Goal: Find specific page/section: Find specific page/section

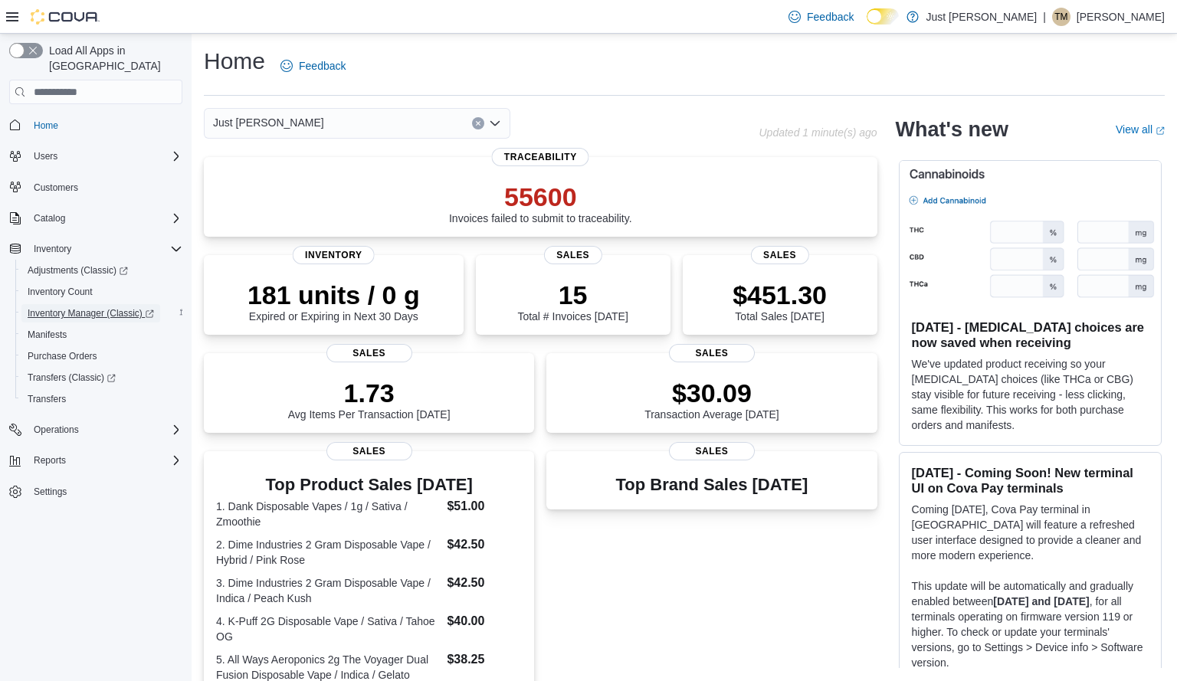
click at [63, 307] on span "Inventory Manager (Classic)" at bounding box center [91, 313] width 126 height 12
